Goal: Find specific page/section: Find specific page/section

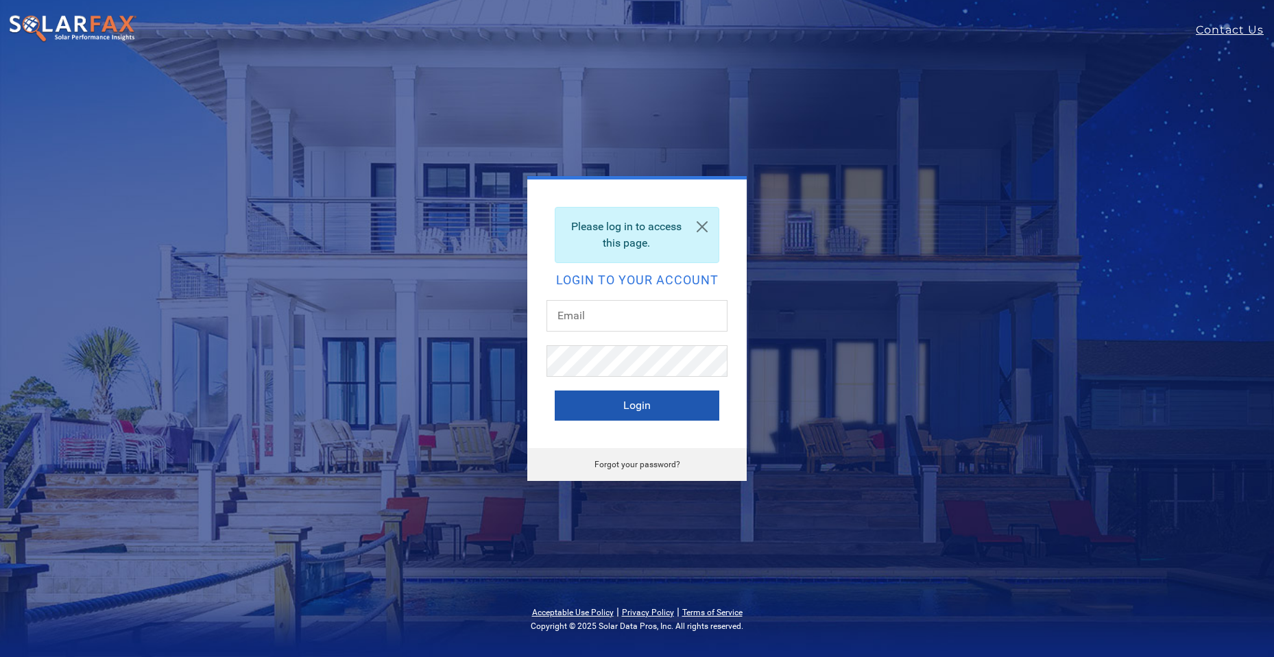
type input "[PERSON_NAME][EMAIL_ADDRESS][PERSON_NAME][DOMAIN_NAME]"
click at [686, 411] on button "Login" at bounding box center [637, 406] width 165 height 30
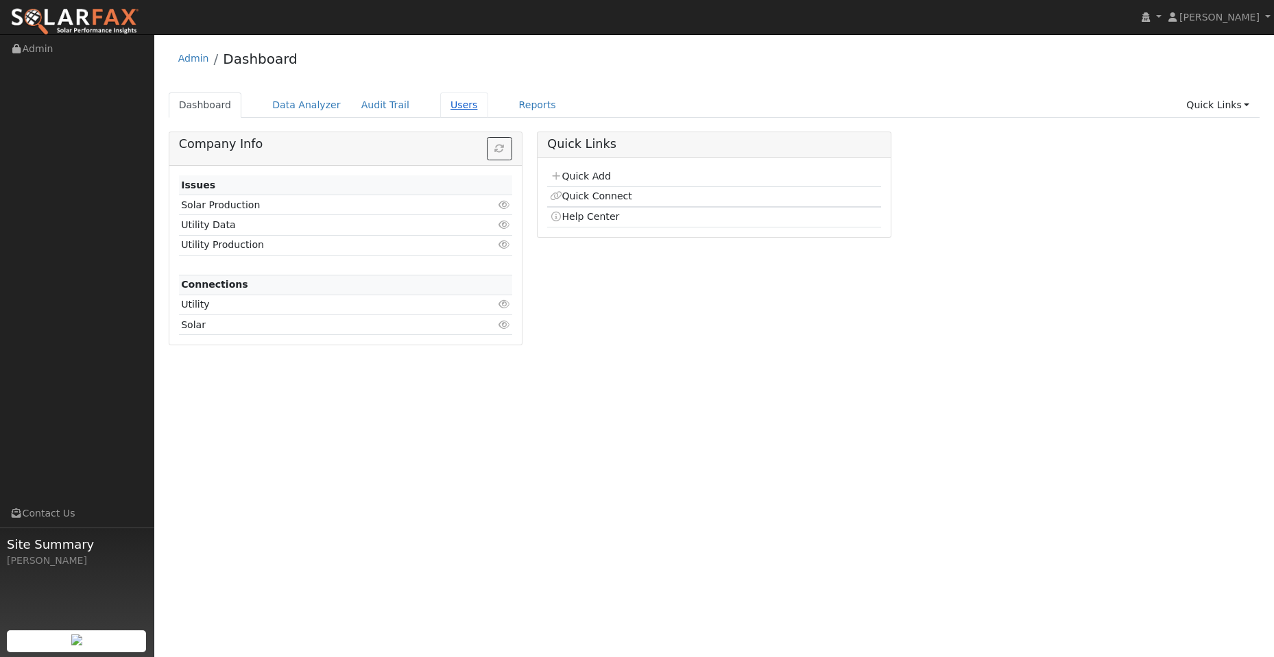
click at [440, 110] on link "Users" at bounding box center [464, 105] width 48 height 25
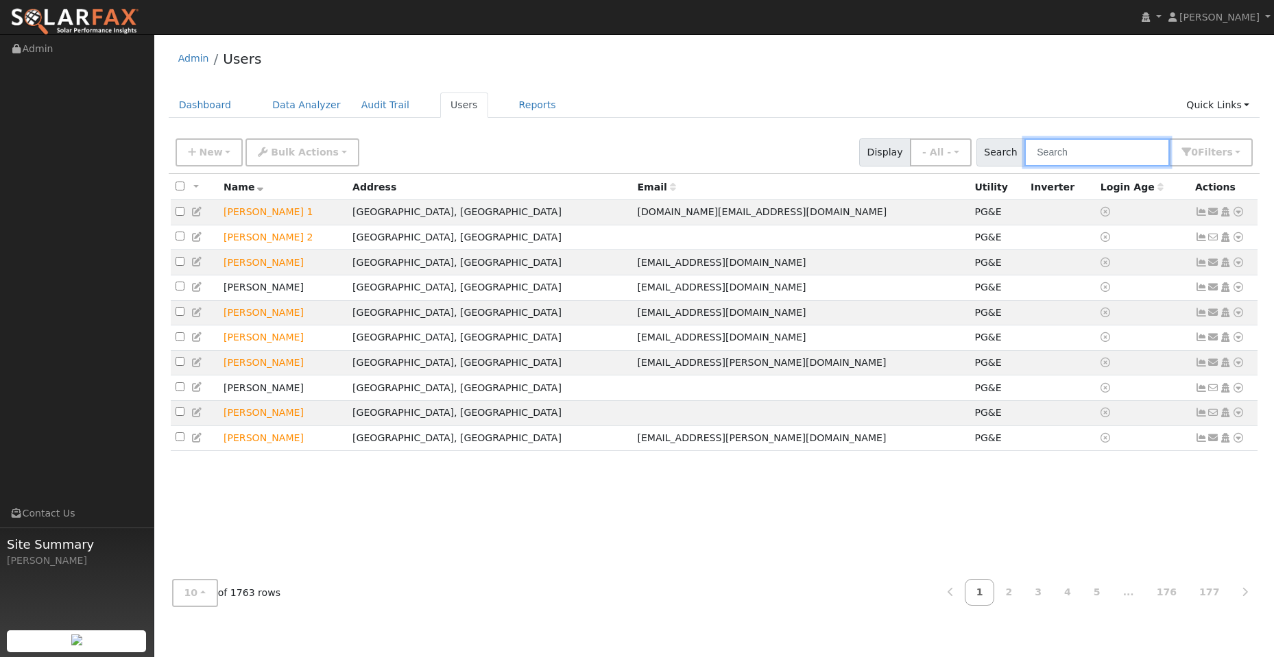
click at [1056, 152] on input "text" at bounding box center [1096, 152] width 145 height 28
paste input "Scott Kidder"
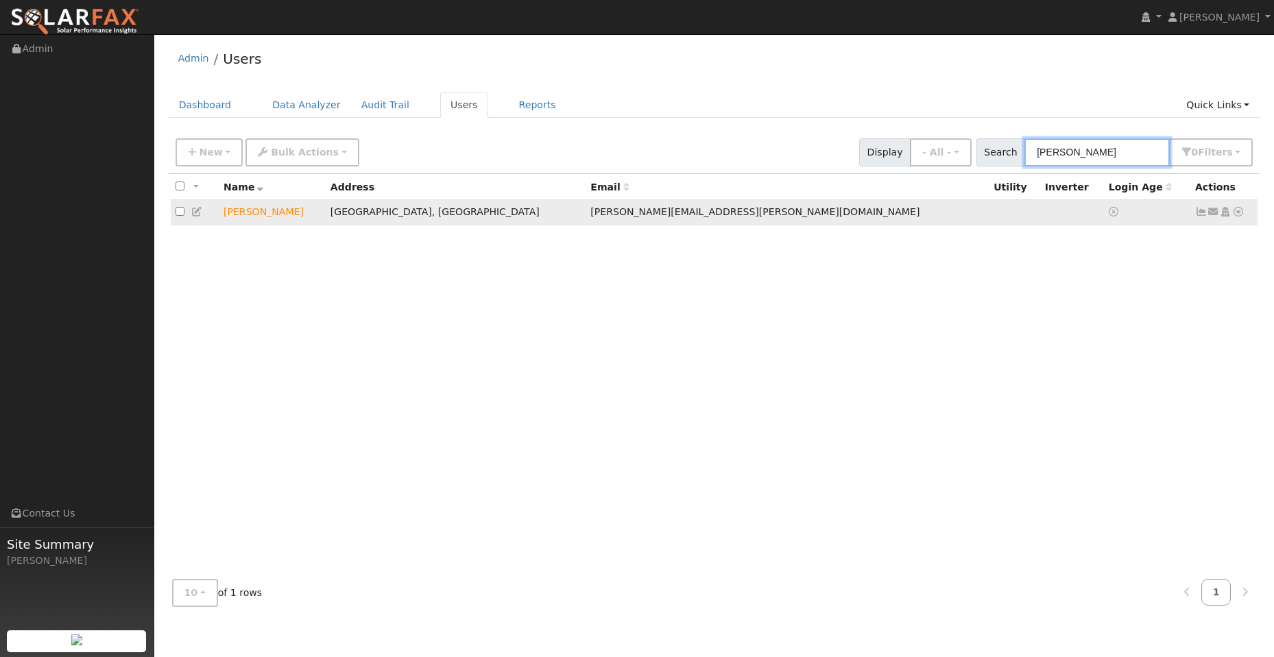
type input "Scott Kidder"
click at [1237, 217] on icon at bounding box center [1238, 212] width 12 height 10
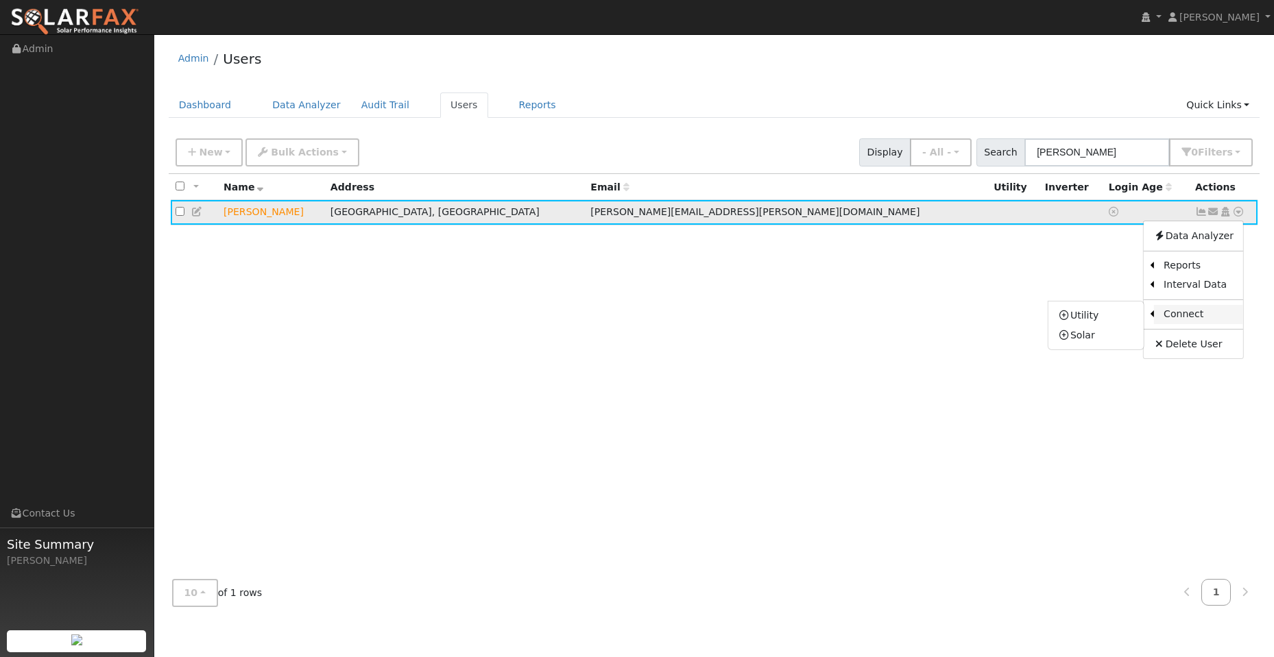
click at [1186, 316] on link "Connect" at bounding box center [1198, 314] width 89 height 19
click at [1236, 217] on icon at bounding box center [1238, 212] width 12 height 10
click at [1107, 322] on link "Utility" at bounding box center [1095, 315] width 95 height 19
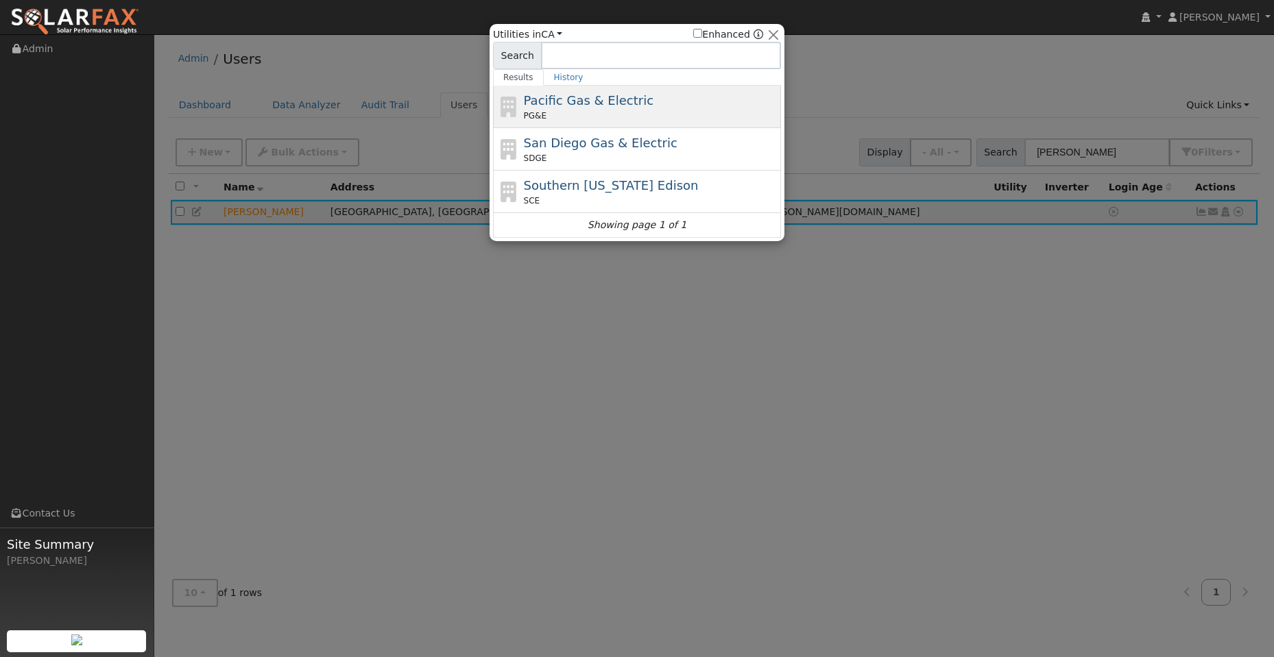
click at [595, 108] on span "Pacific Gas & Electric" at bounding box center [589, 100] width 130 height 14
